Goal: Task Accomplishment & Management: Manage account settings

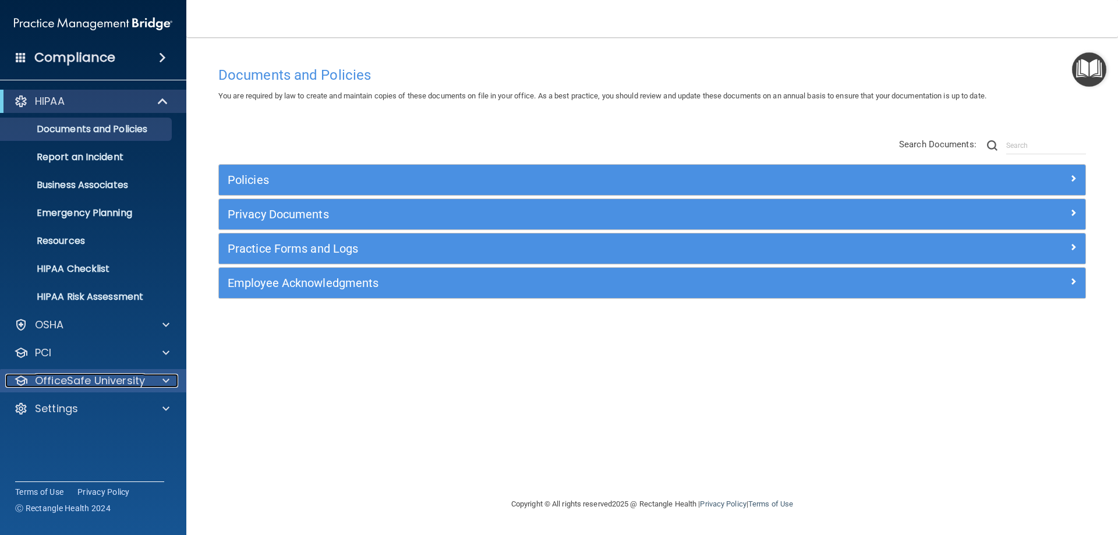
click at [110, 376] on p "OfficeSafe University" at bounding box center [90, 381] width 110 height 14
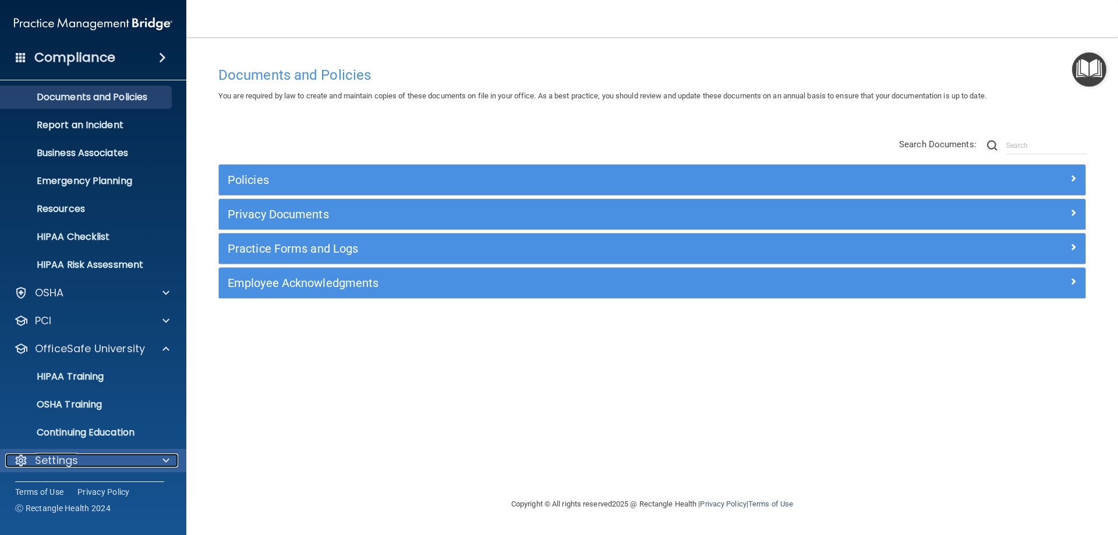
click at [91, 461] on div "Settings" at bounding box center [77, 461] width 144 height 14
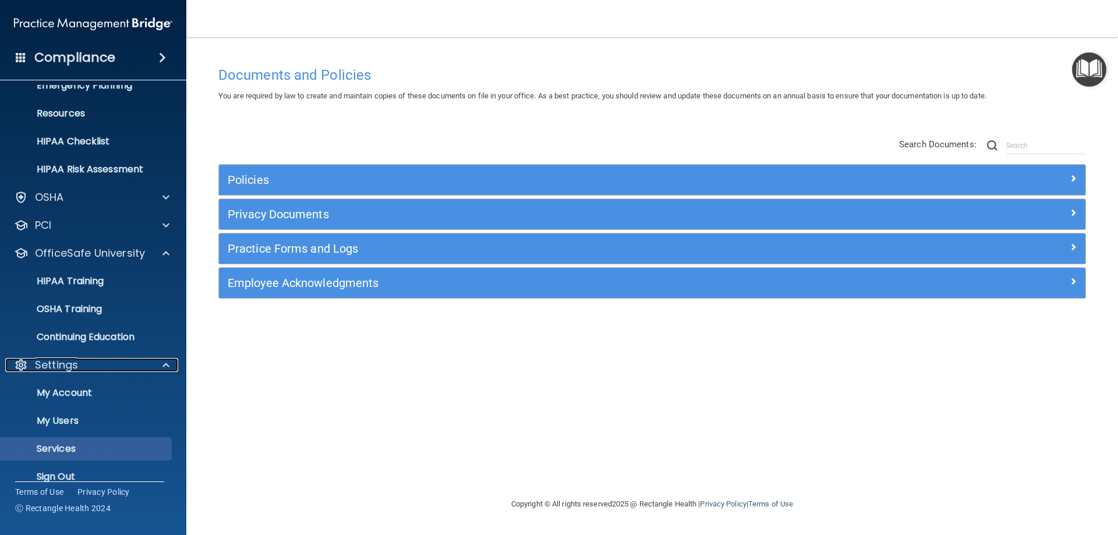
scroll to position [142, 0]
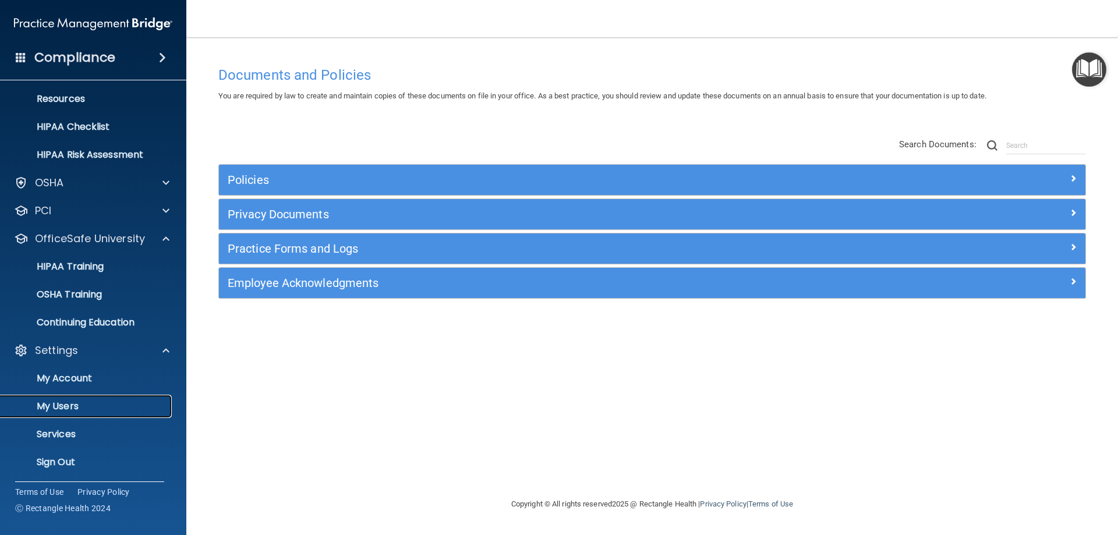
click at [77, 404] on p "My Users" at bounding box center [87, 407] width 159 height 12
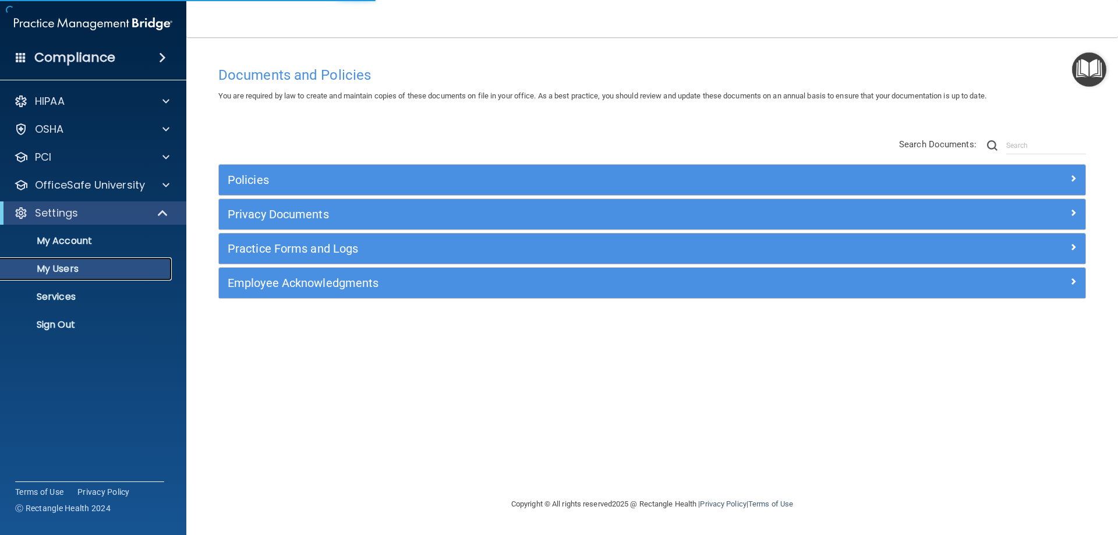
select select "20"
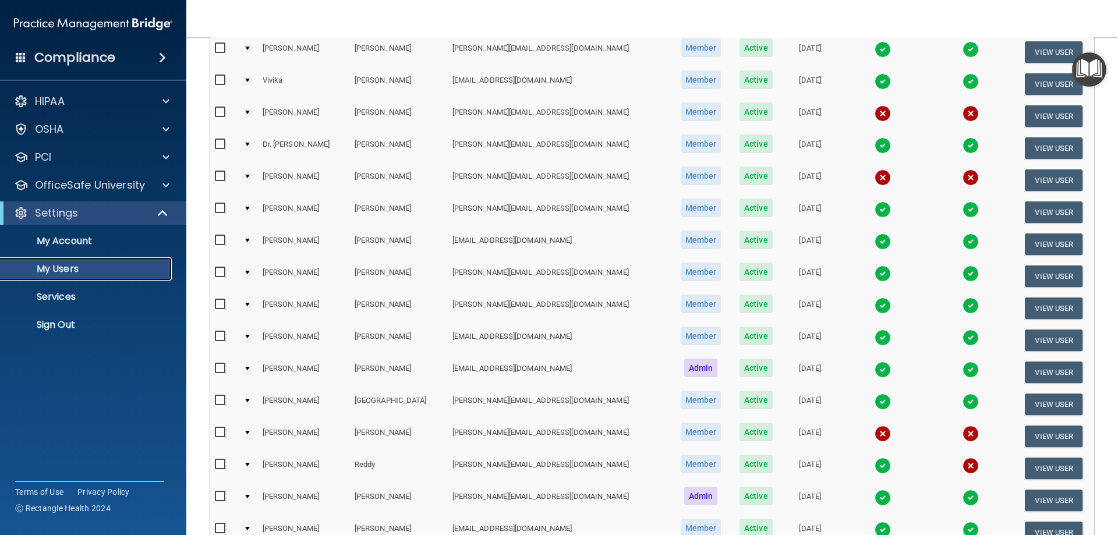
scroll to position [233, 0]
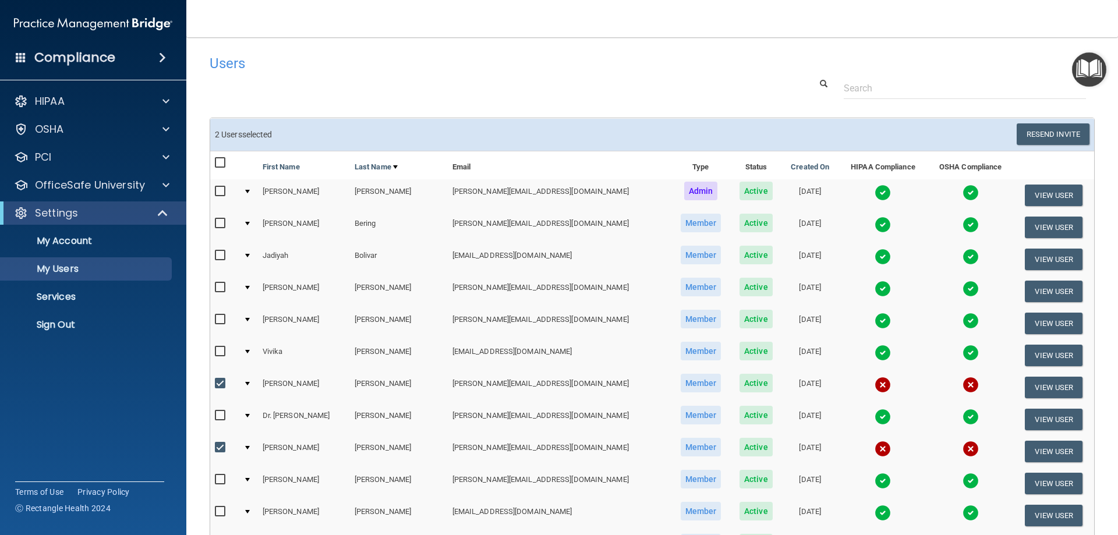
select select "20"
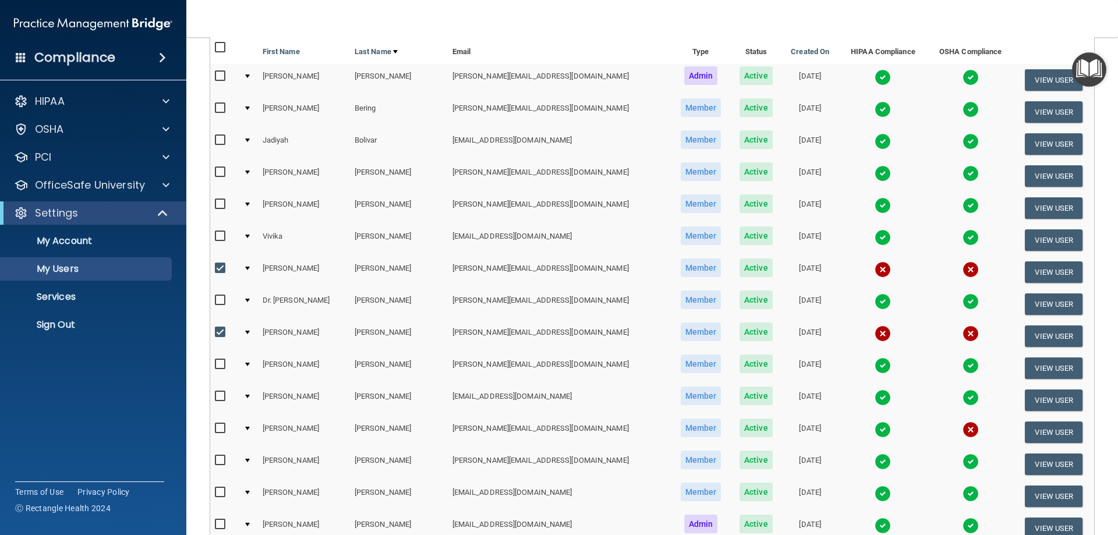
scroll to position [116, 0]
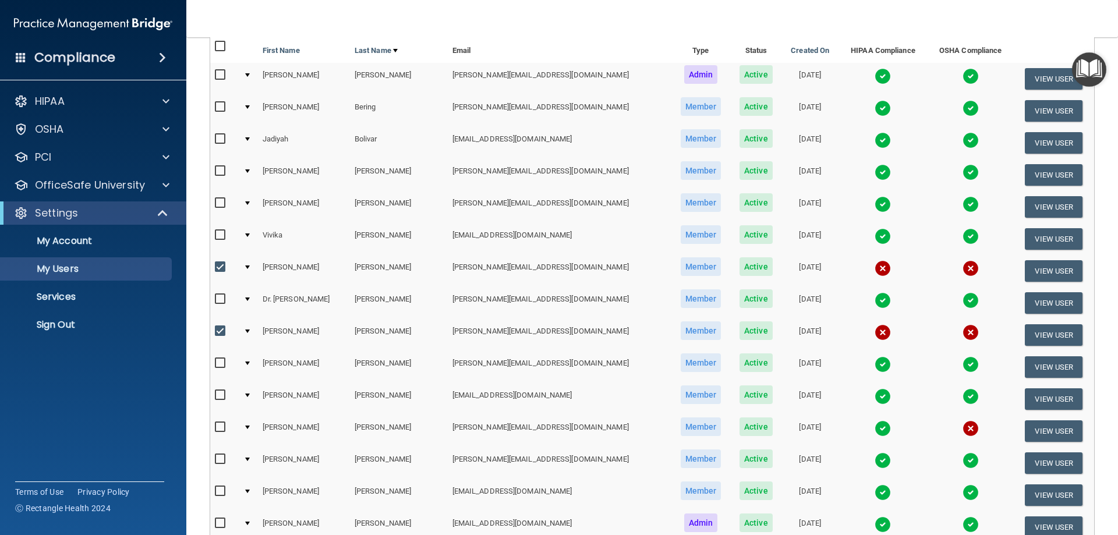
click at [221, 265] on input "checkbox" at bounding box center [221, 267] width 13 height 9
checkbox input "false"
click at [219, 328] on input "checkbox" at bounding box center [221, 331] width 13 height 9
checkbox input "false"
